Goal: Information Seeking & Learning: Learn about a topic

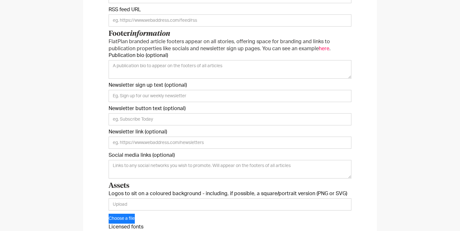
scroll to position [198, 0]
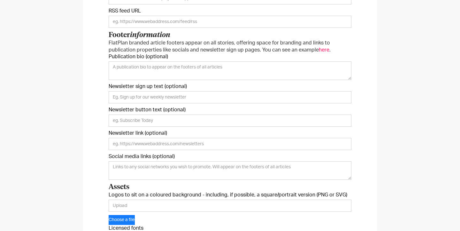
click at [319, 50] on span "here" at bounding box center [324, 49] width 11 height 5
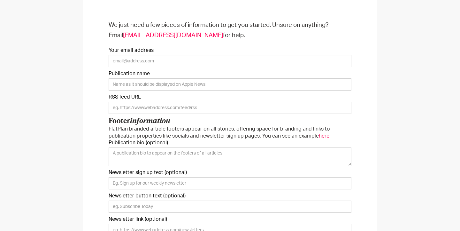
scroll to position [0, 0]
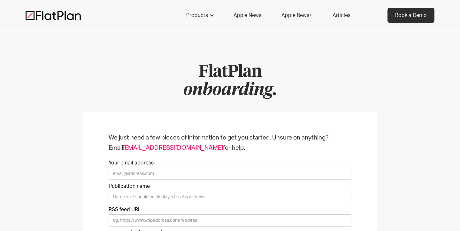
click at [345, 12] on link "Articles" at bounding box center [341, 15] width 33 height 15
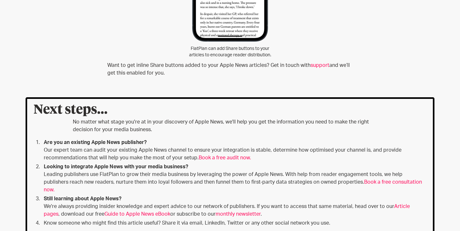
scroll to position [3250, 0]
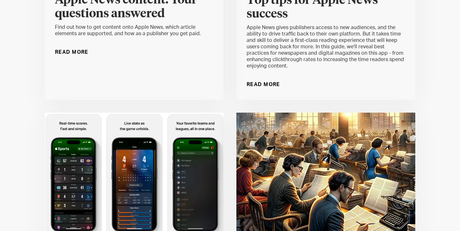
scroll to position [991, 0]
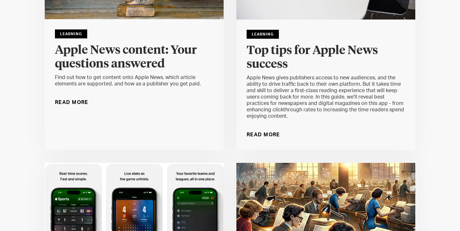
click at [314, 34] on div "Learning Top tips for Apple News success Apple News gives publishers access to …" at bounding box center [325, 84] width 179 height 130
click at [314, 44] on h4 "Top tips for Apple News success" at bounding box center [326, 57] width 158 height 27
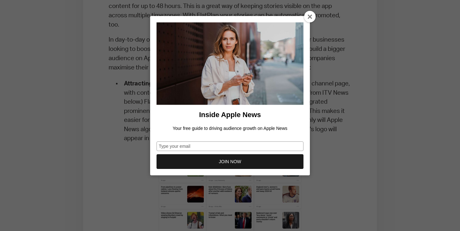
scroll to position [986, 0]
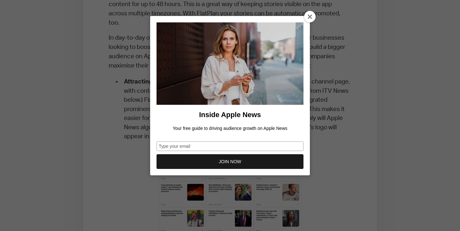
click at [308, 15] on icon at bounding box center [310, 16] width 5 height 5
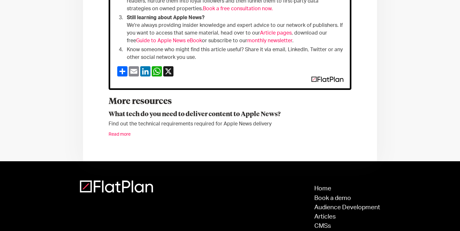
scroll to position [2127, 0]
